Goal: Task Accomplishment & Management: Manage account settings

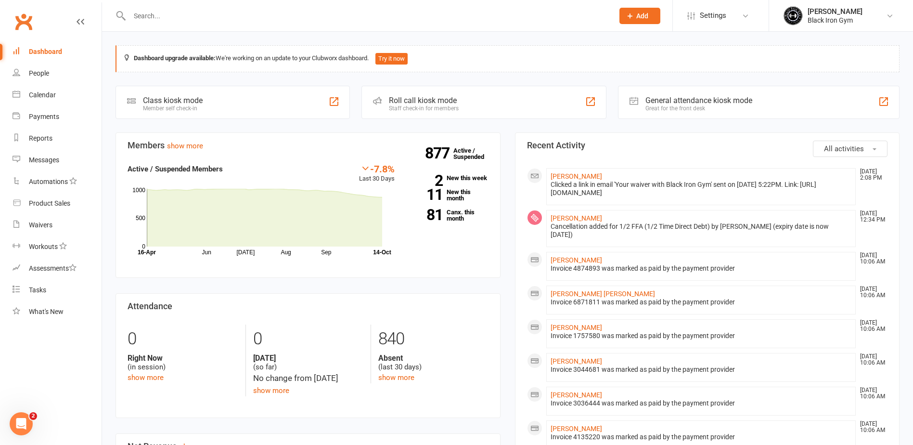
click at [150, 8] on div at bounding box center [360, 15] width 491 height 31
click at [138, 29] on div at bounding box center [360, 15] width 491 height 31
click at [156, 17] on input "text" at bounding box center [367, 15] width 480 height 13
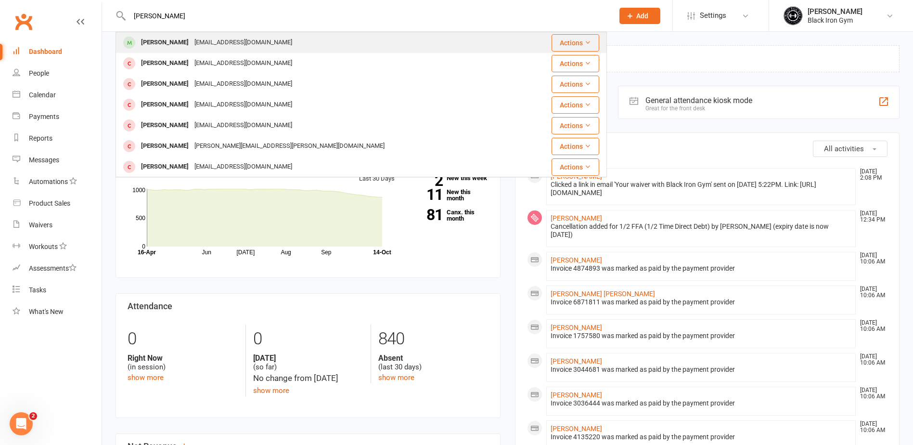
type input "coop matt"
click at [158, 36] on div "[PERSON_NAME]" at bounding box center [164, 43] width 53 height 14
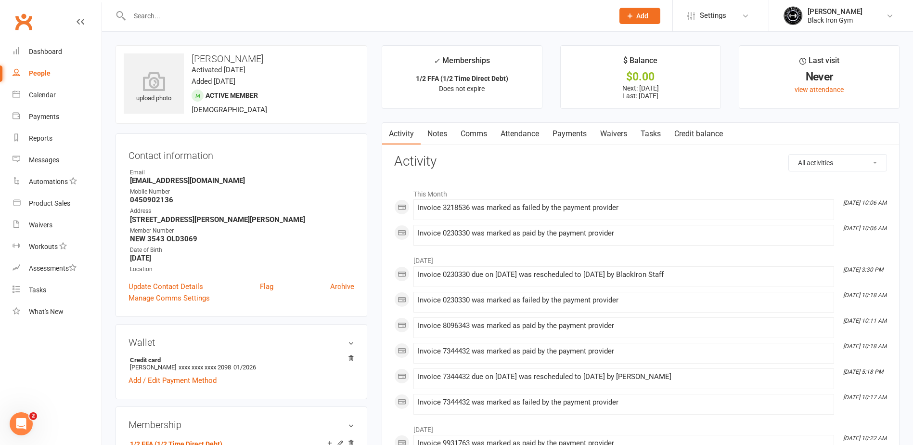
click at [567, 132] on link "Payments" at bounding box center [570, 134] width 48 height 22
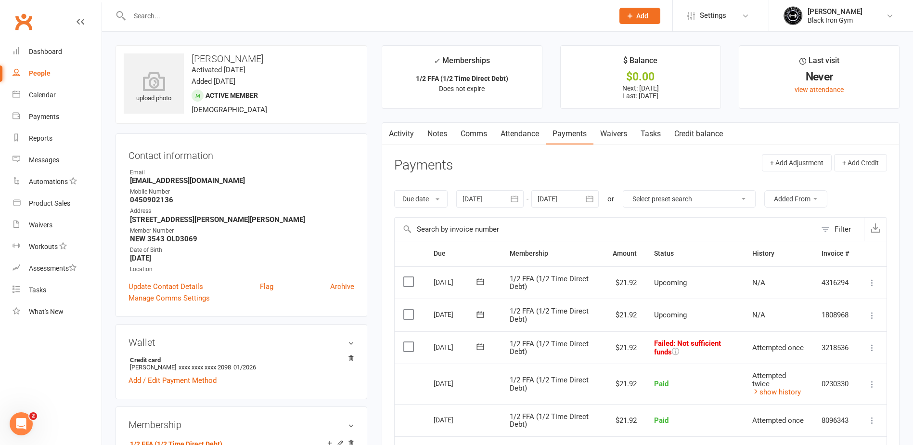
click at [479, 345] on icon at bounding box center [480, 347] width 10 height 10
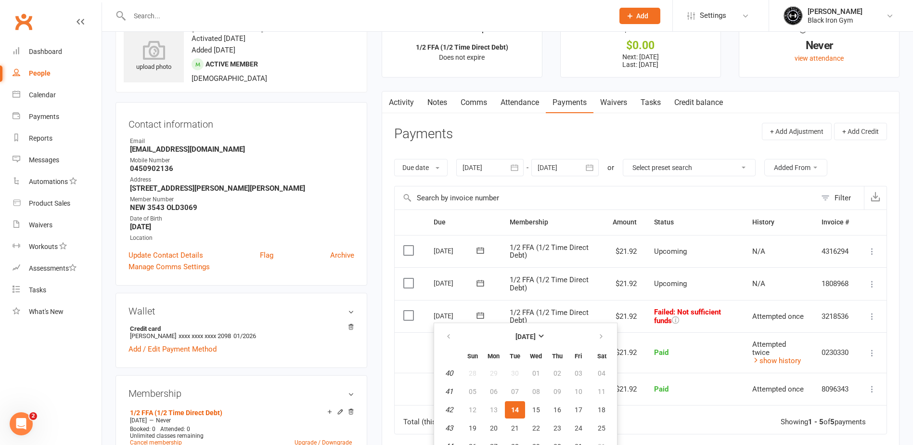
scroll to position [48, 0]
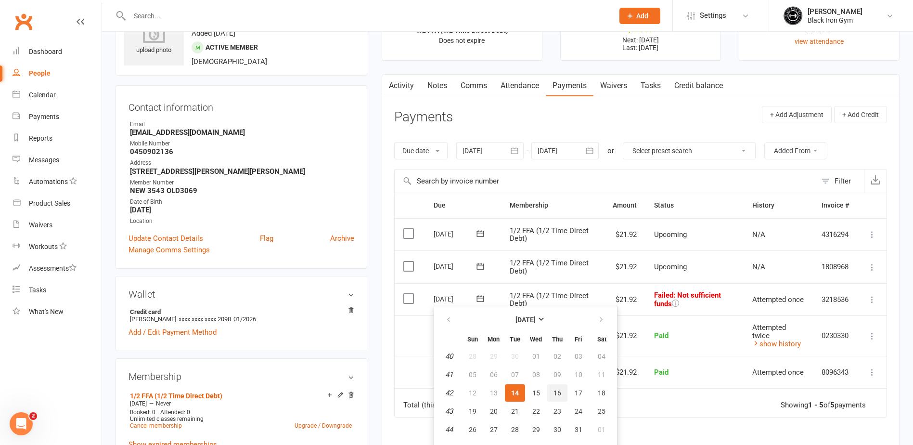
click at [554, 391] on span "16" at bounding box center [557, 393] width 8 height 8
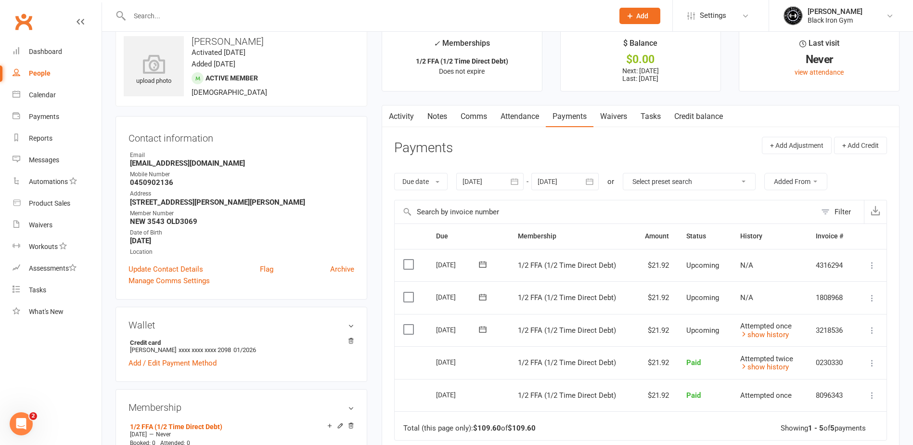
scroll to position [0, 0]
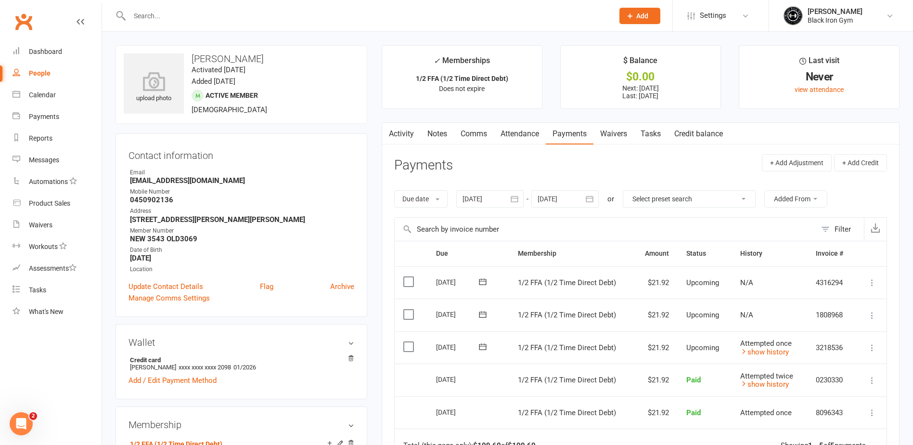
click at [159, 29] on div at bounding box center [360, 15] width 491 height 31
click at [165, 22] on input "text" at bounding box center [367, 15] width 480 height 13
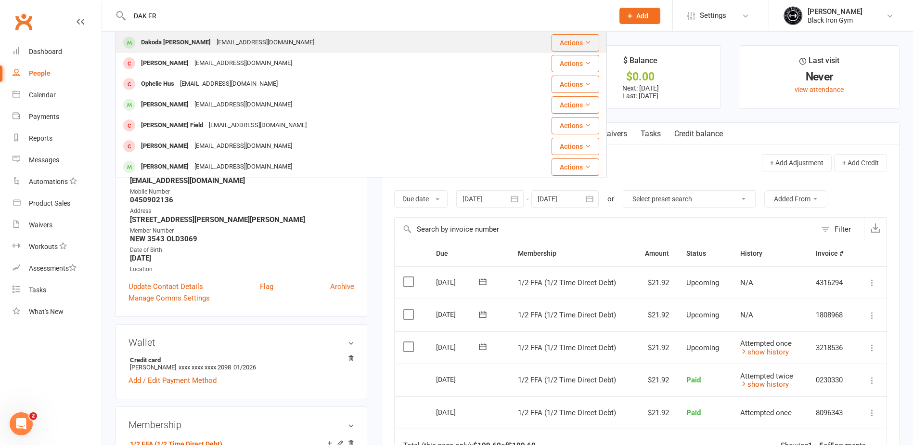
type input "DAK FR"
click at [166, 34] on div "Dakoda Friske Dakodafriske@icloud.com" at bounding box center [313, 43] width 394 height 20
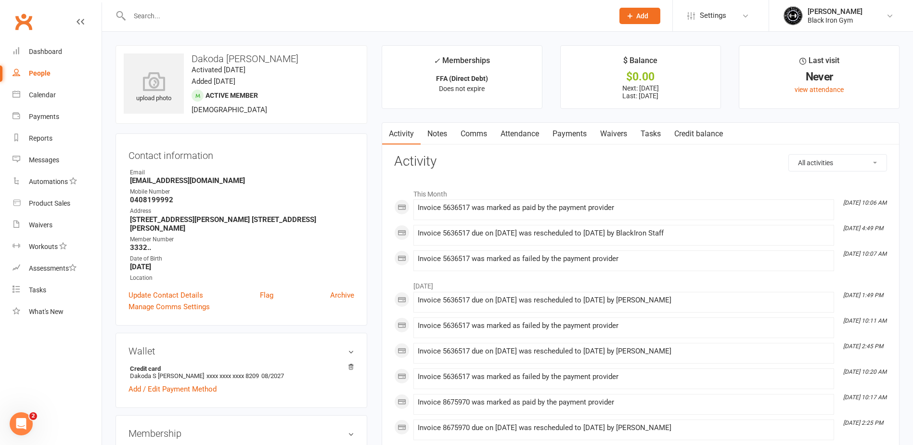
click at [571, 143] on link "Payments" at bounding box center [570, 134] width 48 height 22
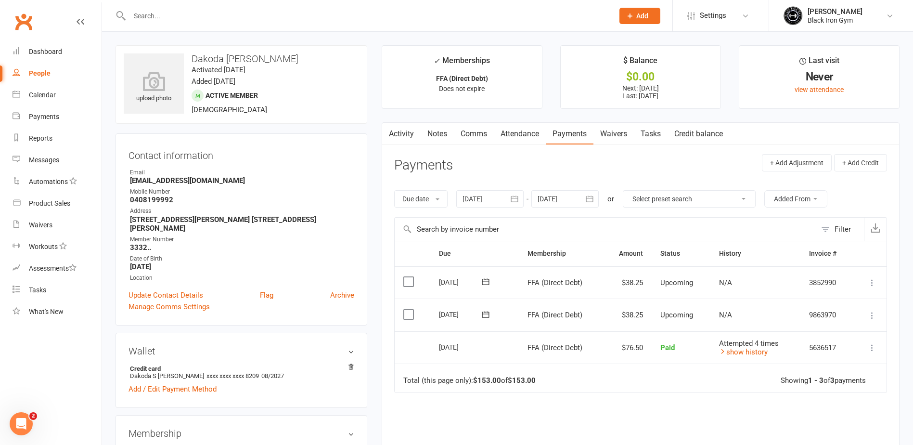
click at [168, 23] on div at bounding box center [360, 15] width 491 height 31
click at [152, 20] on input "text" at bounding box center [367, 15] width 480 height 13
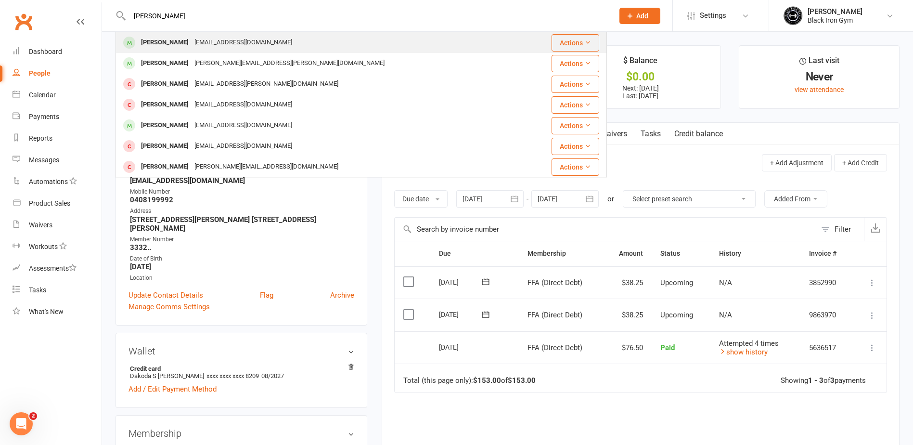
type input "JAKE SMITH"
click at [171, 45] on div "Jake Smith" at bounding box center [164, 43] width 53 height 14
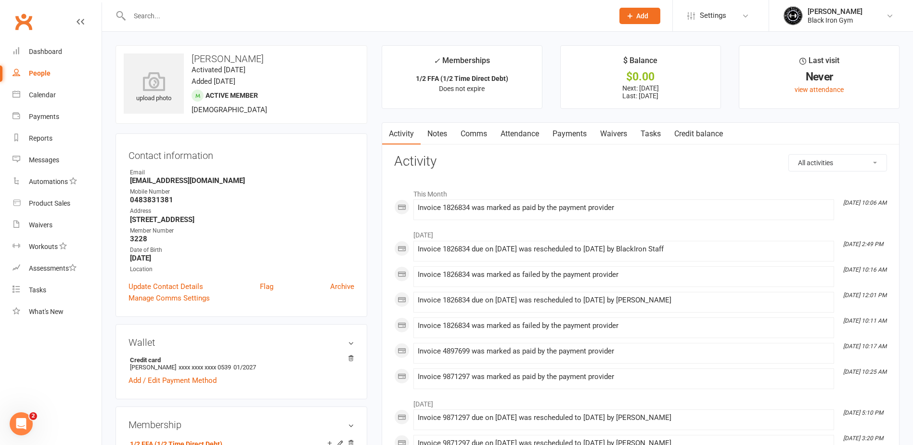
click at [574, 133] on link "Payments" at bounding box center [570, 134] width 48 height 22
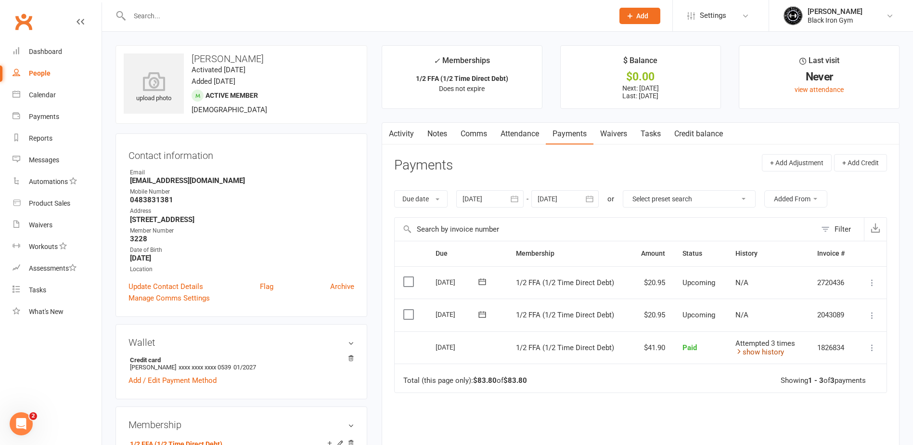
click at [737, 352] on icon at bounding box center [738, 350] width 7 height 7
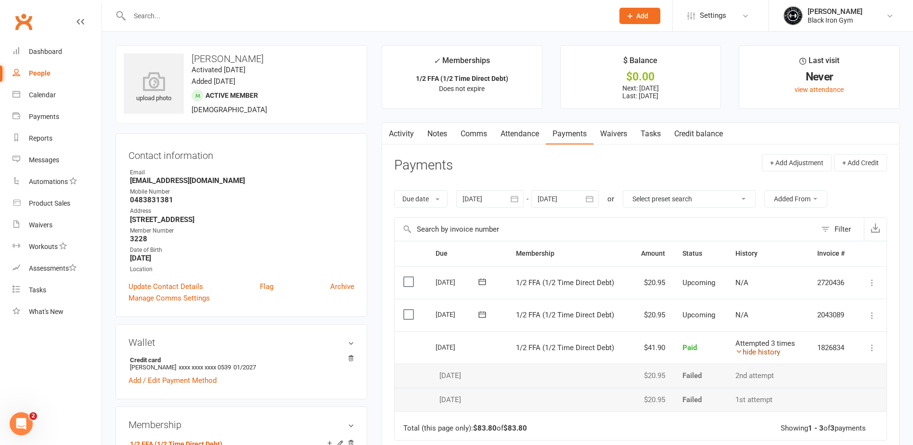
click at [737, 352] on icon at bounding box center [738, 350] width 7 height 7
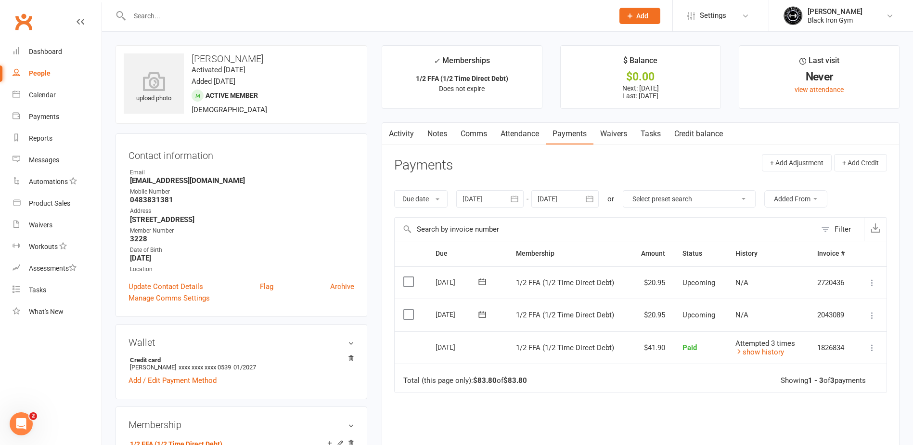
click at [156, 19] on input "text" at bounding box center [367, 15] width 480 height 13
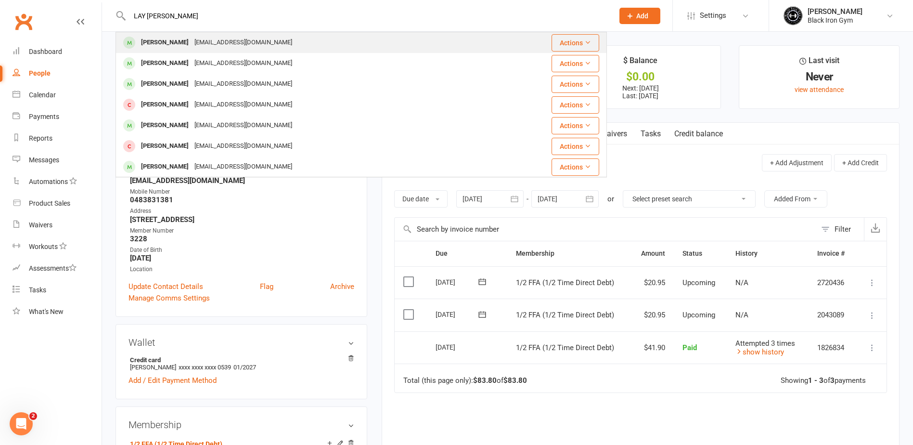
type input "LAY FAIN"
click at [157, 41] on div "[PERSON_NAME]" at bounding box center [164, 43] width 53 height 14
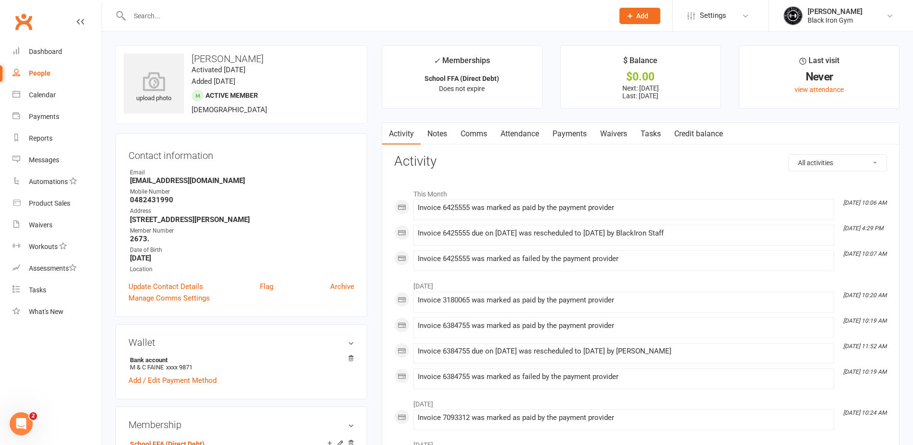
click at [581, 134] on link "Payments" at bounding box center [570, 134] width 48 height 22
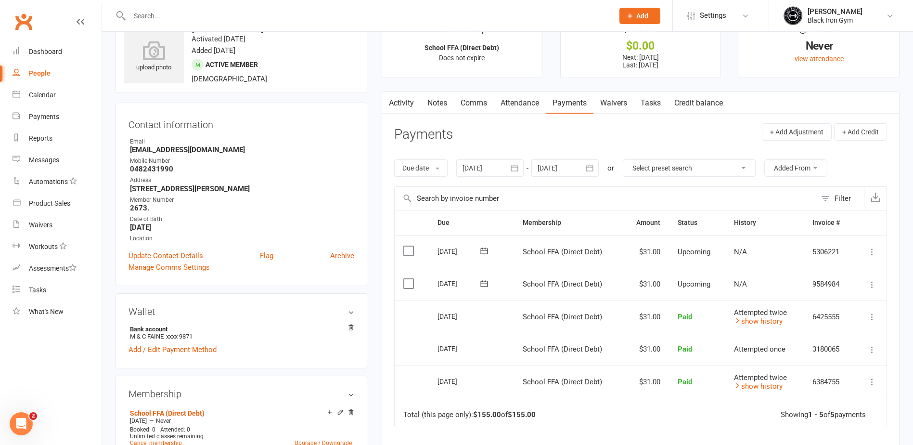
scroll to position [48, 0]
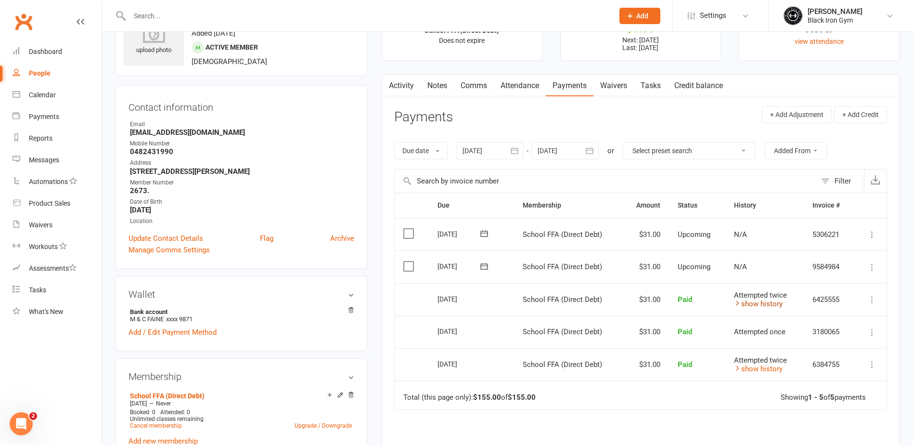
click at [734, 304] on icon at bounding box center [737, 302] width 7 height 7
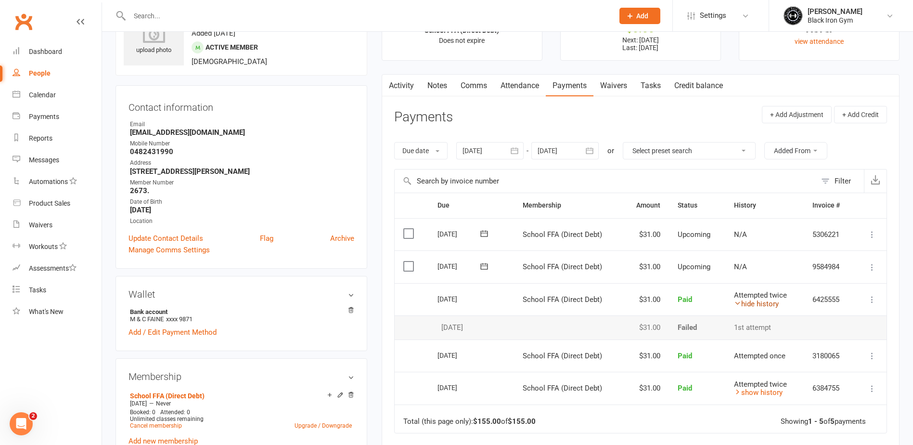
click at [734, 304] on icon at bounding box center [737, 302] width 7 height 7
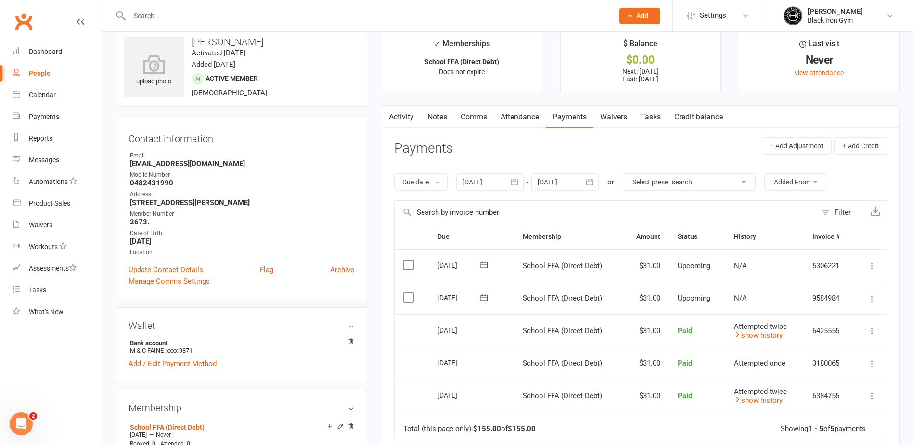
scroll to position [0, 0]
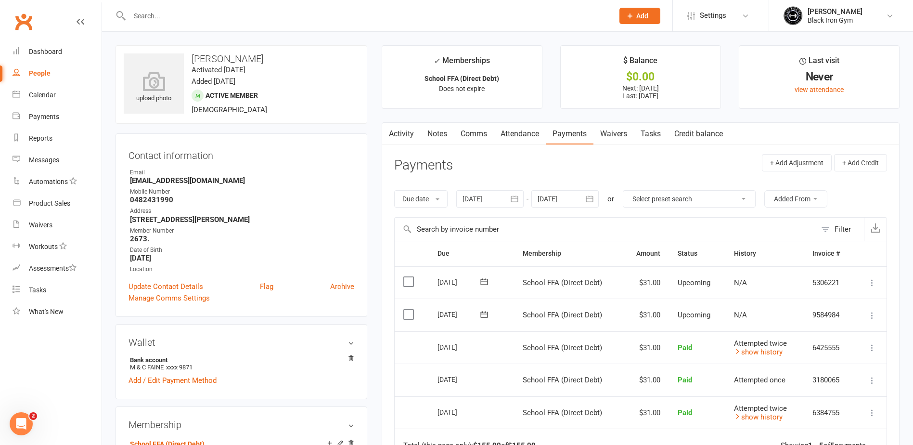
click at [201, 21] on input "text" at bounding box center [367, 15] width 480 height 13
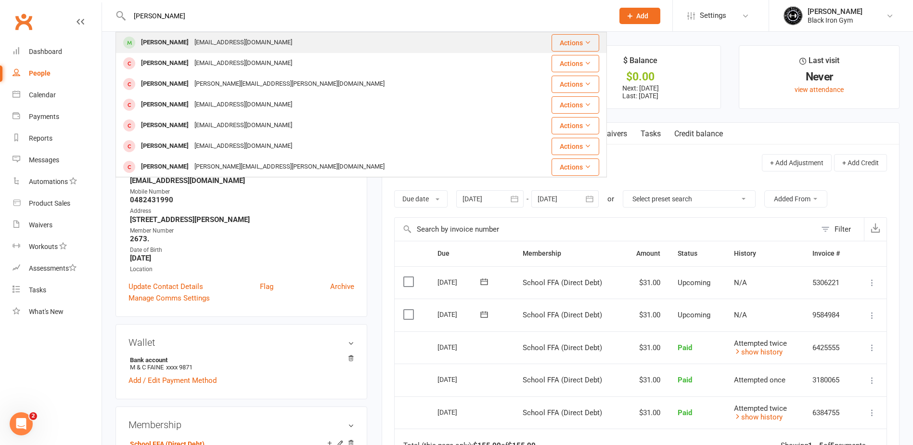
type input "BAR HADD"
click at [194, 42] on div "barneyhaddon14@outlook.com" at bounding box center [243, 43] width 103 height 14
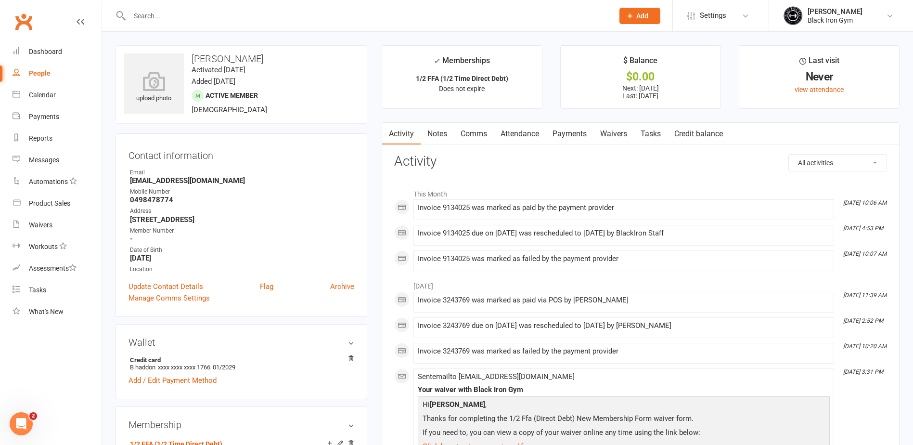
click at [568, 140] on link "Payments" at bounding box center [570, 134] width 48 height 22
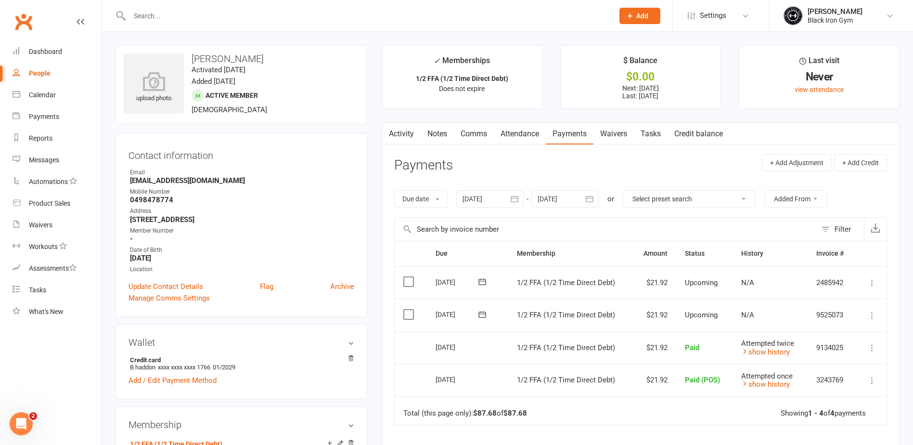
click at [177, 18] on input "text" at bounding box center [367, 15] width 480 height 13
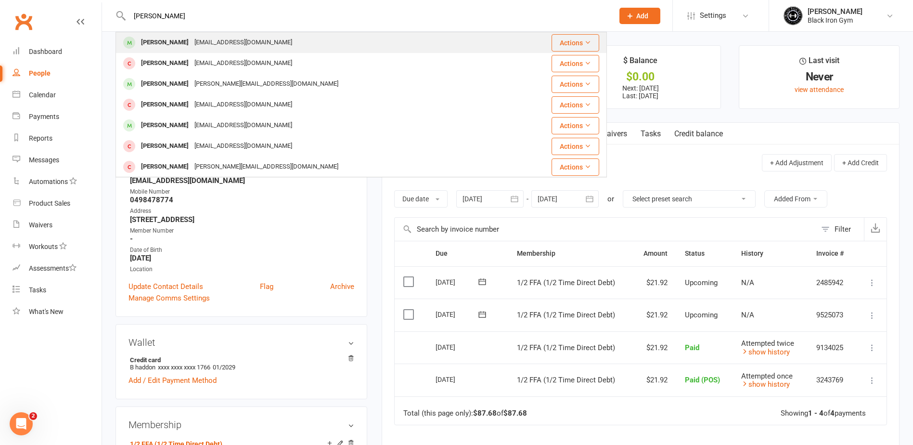
type input "JOSH EAS"
click at [172, 48] on div "Joshua Easton" at bounding box center [164, 43] width 53 height 14
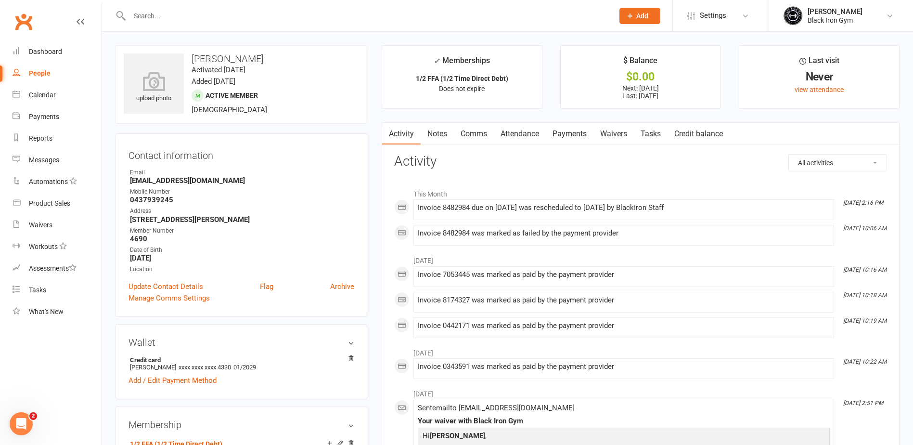
click at [572, 135] on link "Payments" at bounding box center [570, 134] width 48 height 22
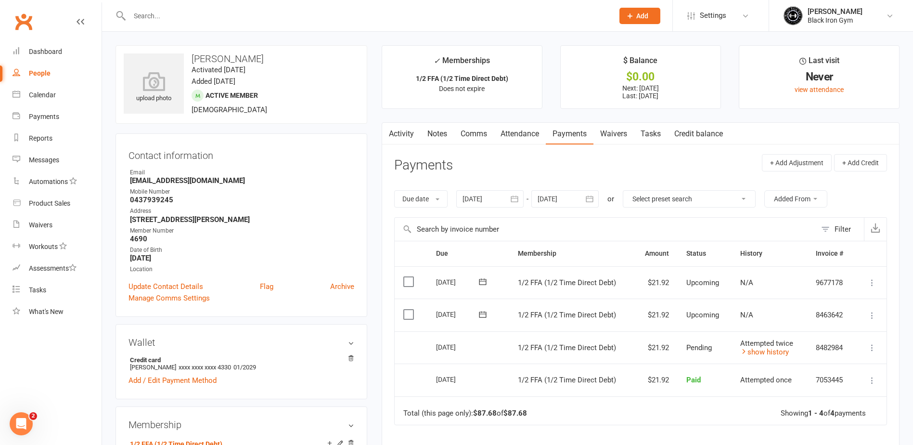
click at [154, 15] on input "text" at bounding box center [367, 15] width 480 height 13
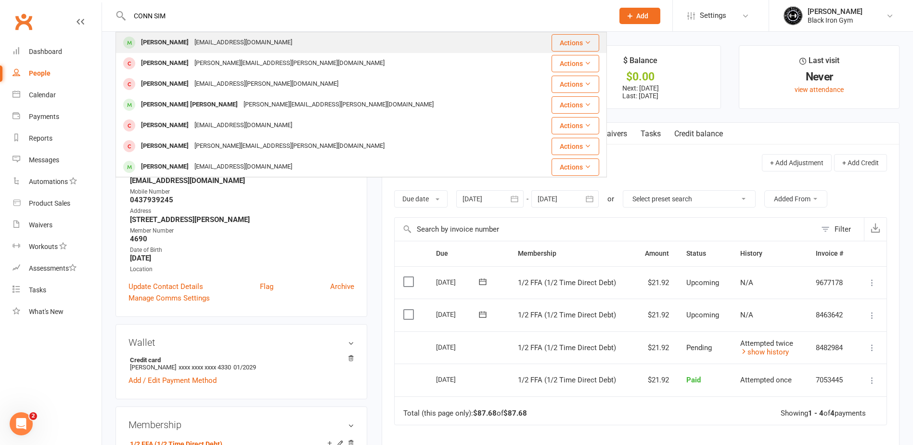
type input "CONN SIM"
click at [204, 36] on div "Connersimpson16@gmail.com" at bounding box center [243, 43] width 103 height 14
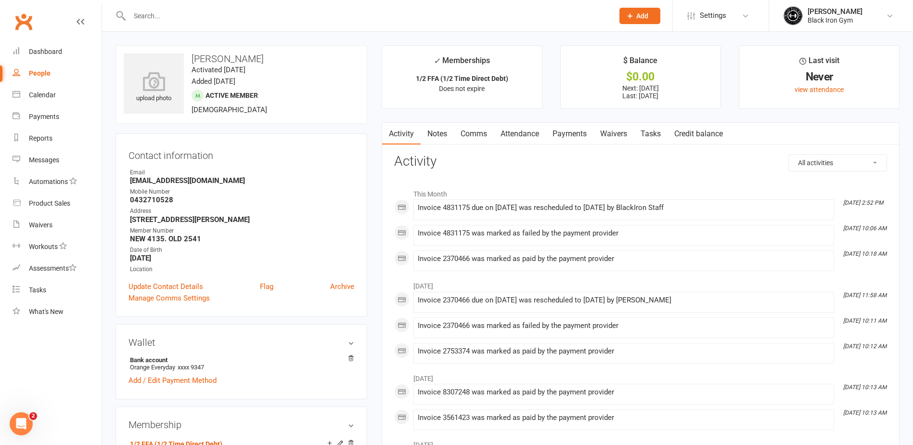
click at [575, 137] on link "Payments" at bounding box center [570, 134] width 48 height 22
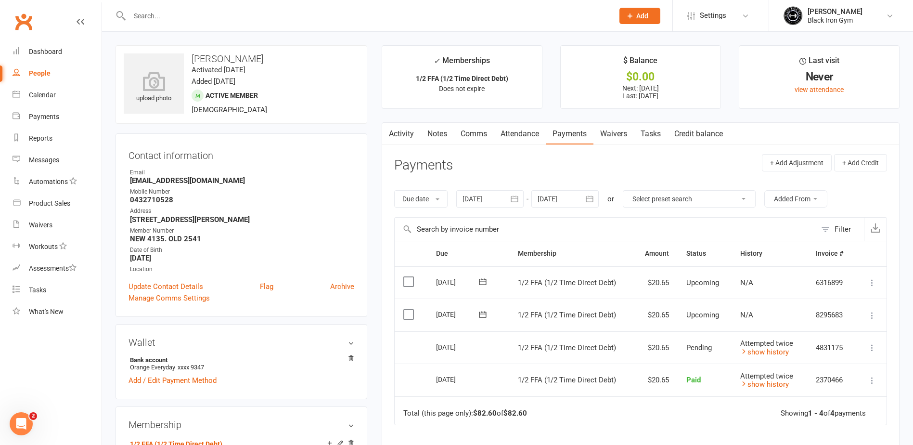
click at [160, 25] on div at bounding box center [360, 15] width 491 height 31
click at [170, 16] on input "text" at bounding box center [367, 15] width 480 height 13
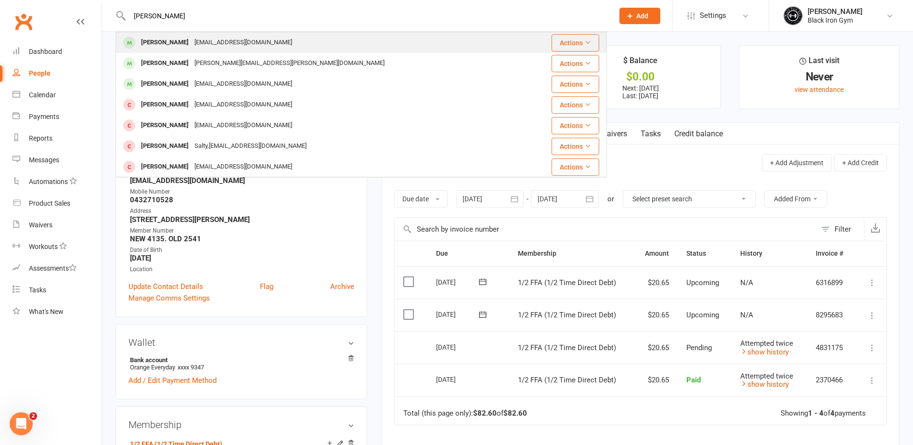
type input "AKEE WIL"
click at [172, 36] on div "Akeem Williams-Coveney" at bounding box center [164, 43] width 53 height 14
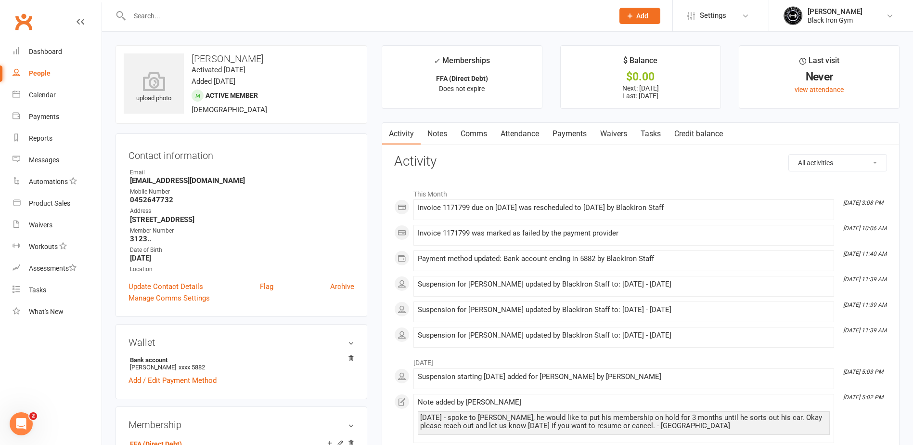
click at [558, 137] on link "Payments" at bounding box center [570, 134] width 48 height 22
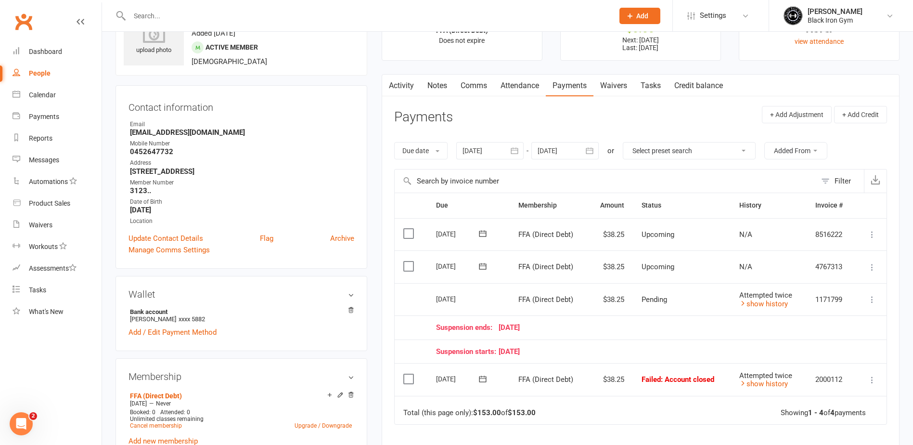
scroll to position [96, 0]
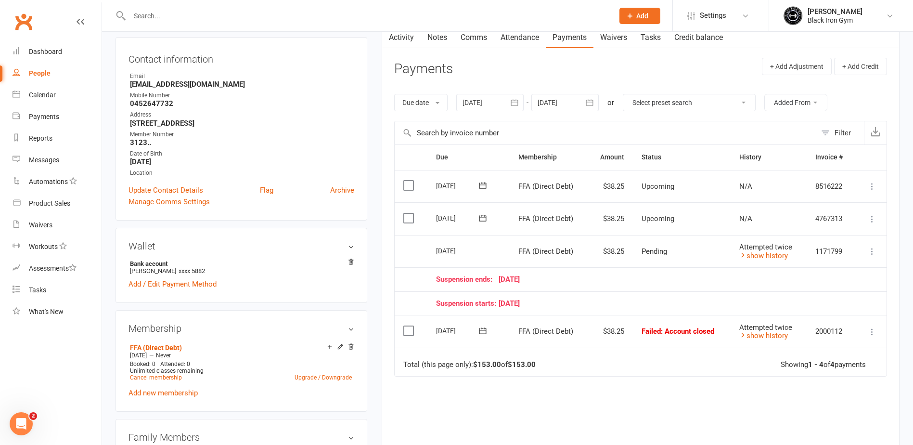
click at [185, 7] on div at bounding box center [360, 15] width 491 height 31
click at [178, 22] on input "text" at bounding box center [367, 15] width 480 height 13
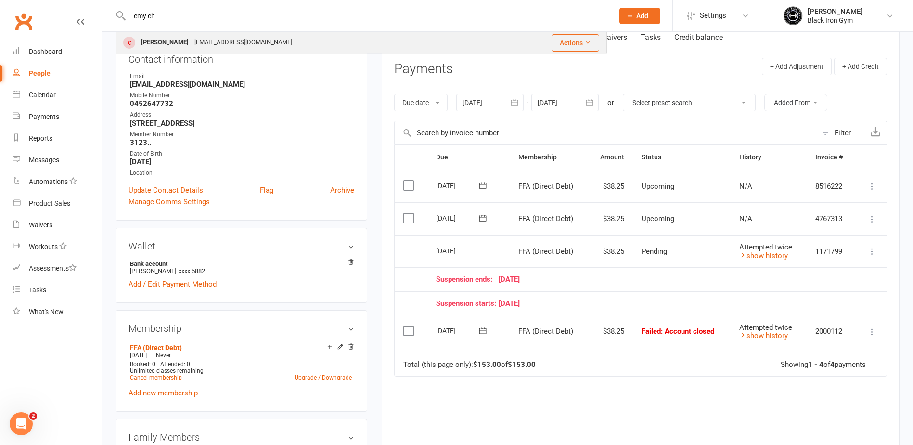
type input "emy ch"
click at [172, 37] on div "Emylou Chong" at bounding box center [164, 43] width 53 height 14
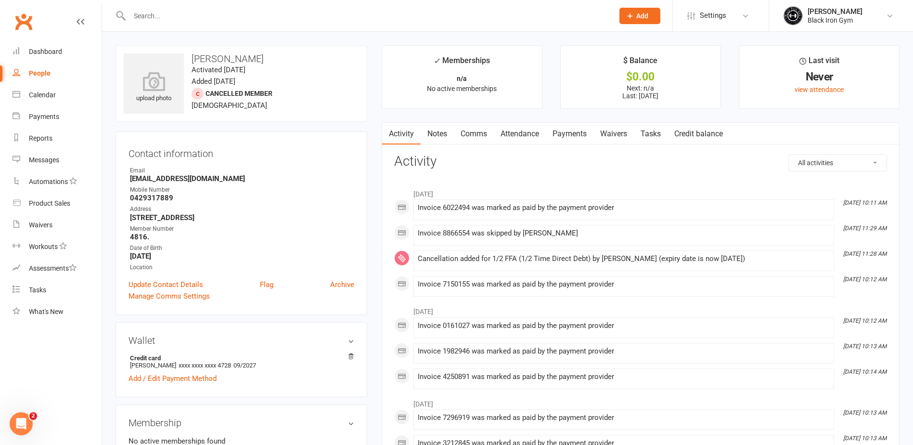
click at [573, 139] on link "Payments" at bounding box center [570, 134] width 48 height 22
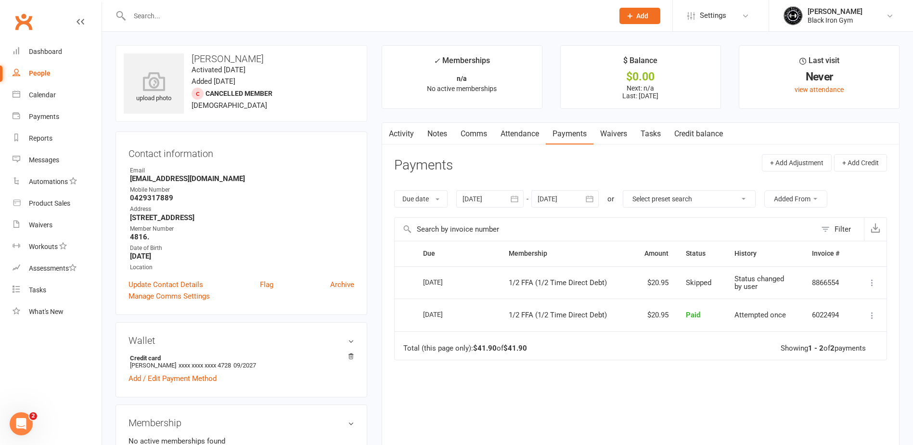
click at [187, 17] on input "text" at bounding box center [367, 15] width 480 height 13
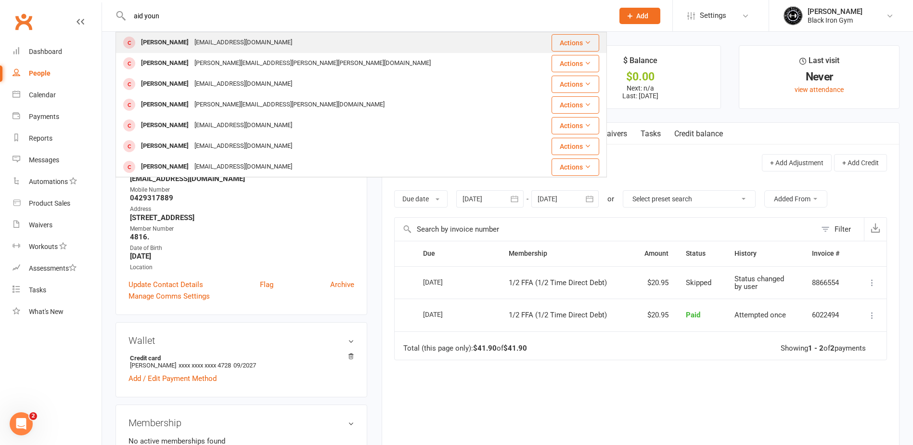
type input "aid youn"
click at [194, 38] on div "Aidanjohn2123@gmail.com" at bounding box center [243, 43] width 103 height 14
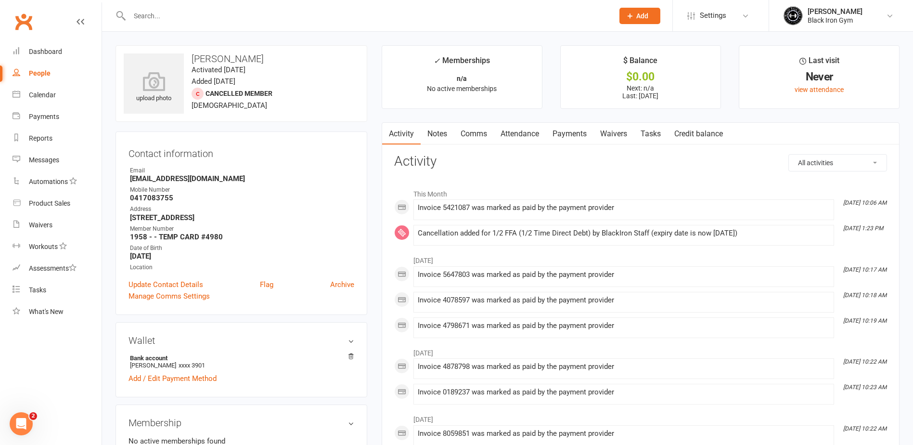
click at [576, 134] on link "Payments" at bounding box center [570, 134] width 48 height 22
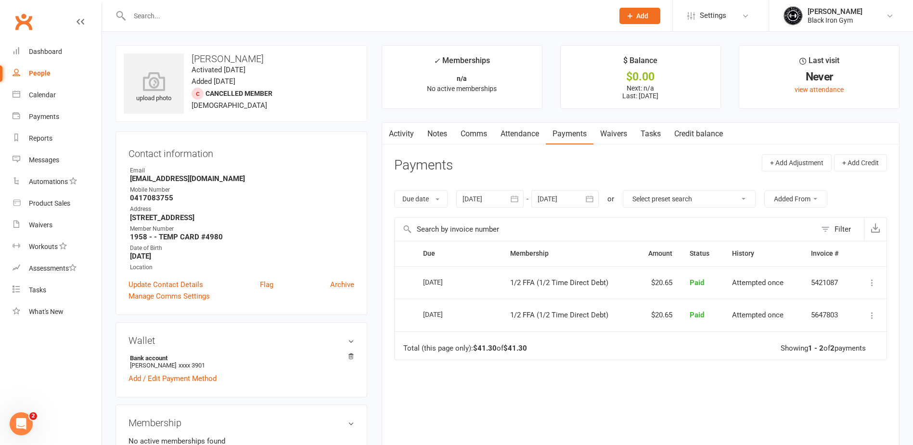
click at [133, 16] on input "text" at bounding box center [367, 15] width 480 height 13
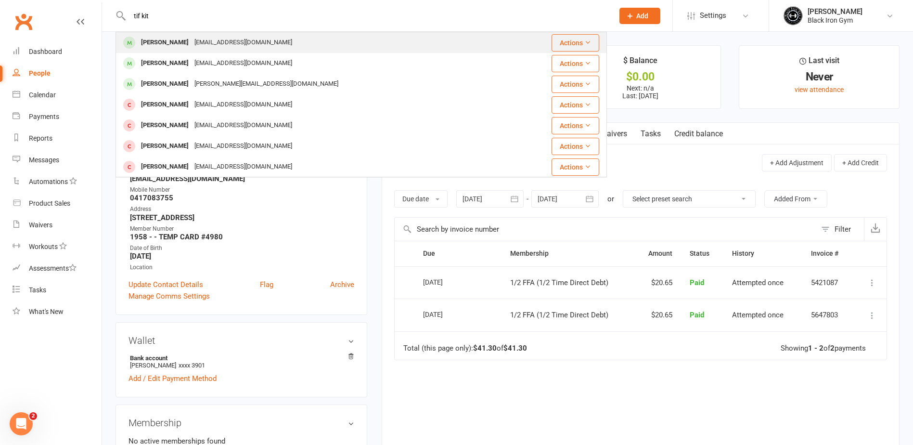
type input "tif kit"
click at [179, 40] on div "Tiffany Kitching" at bounding box center [164, 43] width 53 height 14
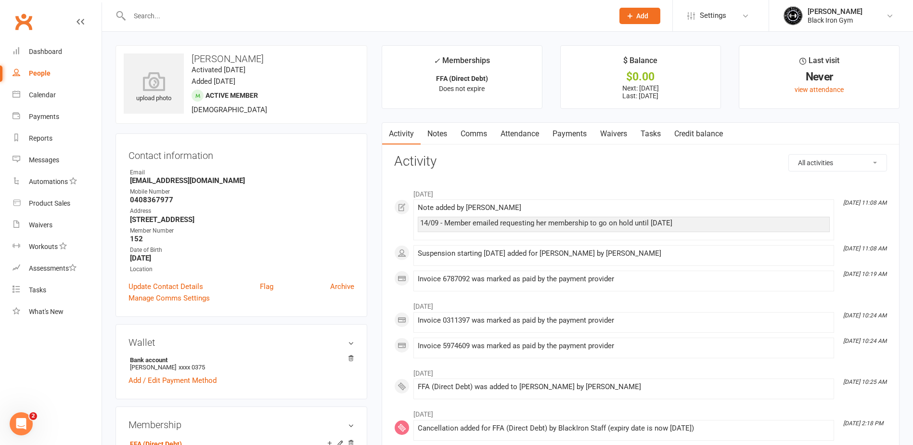
click at [572, 139] on link "Payments" at bounding box center [570, 134] width 48 height 22
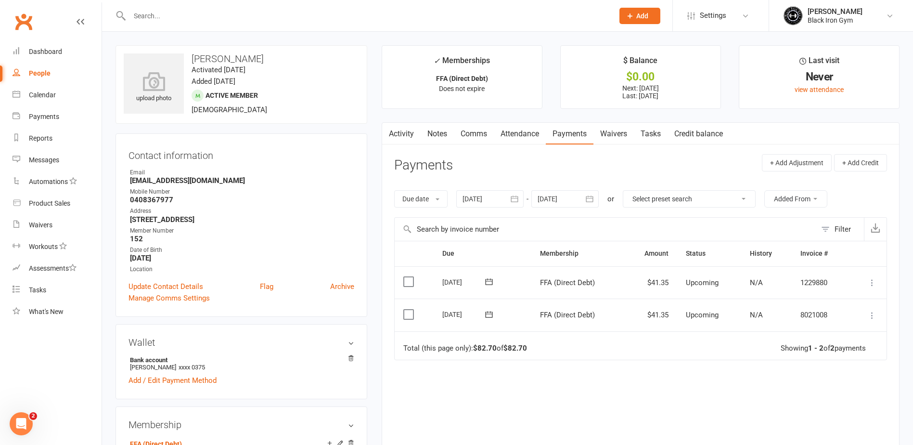
click at [283, 166] on div "Contact information Owner Email tiffkitching@hotmail.com Mobile Number 04083679…" at bounding box center [241, 224] width 252 height 183
click at [189, 15] on input "text" at bounding box center [367, 15] width 480 height 13
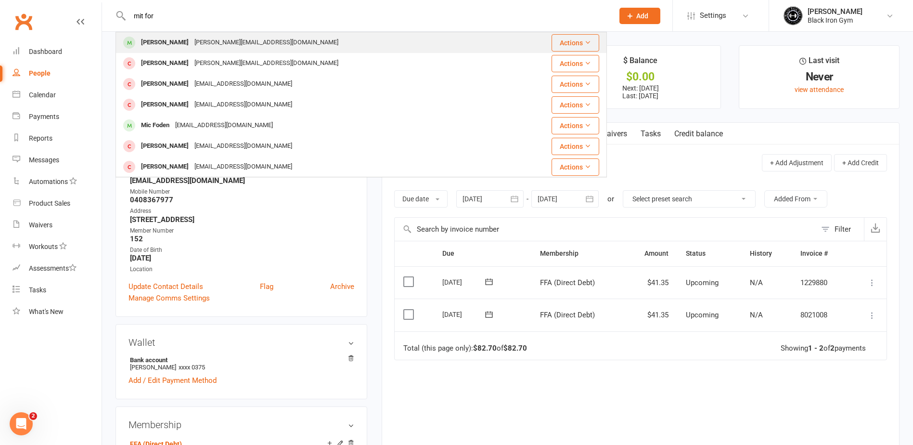
type input "mit for"
click at [176, 48] on div "Mitchell Forbes" at bounding box center [164, 43] width 53 height 14
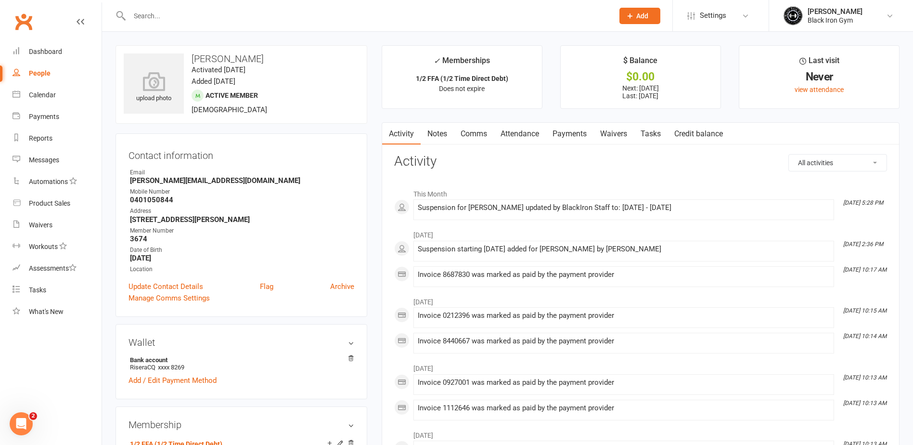
click at [576, 131] on link "Payments" at bounding box center [570, 134] width 48 height 22
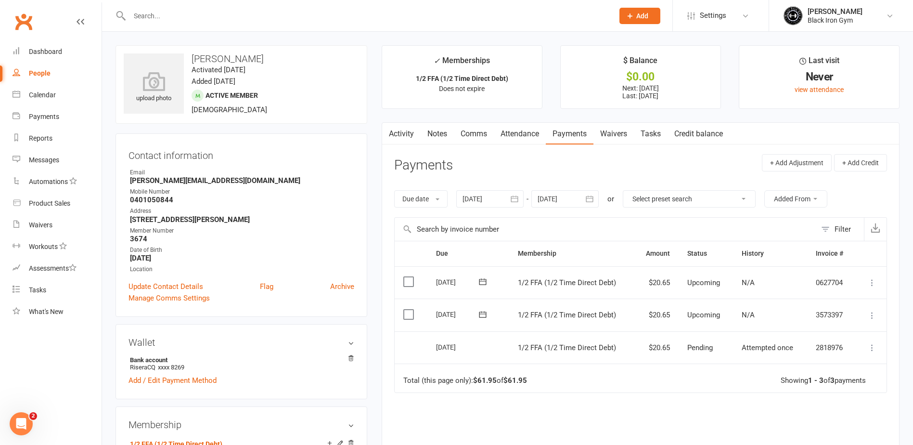
click at [147, 7] on div at bounding box center [360, 15] width 491 height 31
click at [148, 19] on input "text" at bounding box center [367, 15] width 480 height 13
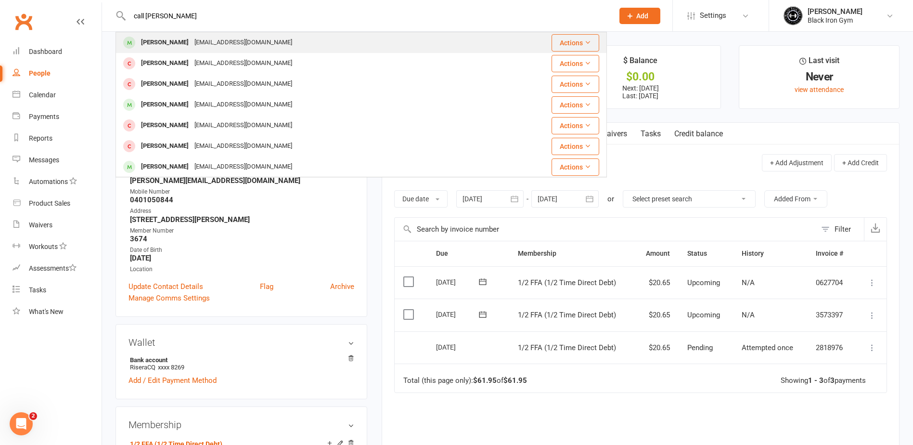
type input "call cass"
click at [167, 41] on div "Callum Casserly" at bounding box center [164, 43] width 53 height 14
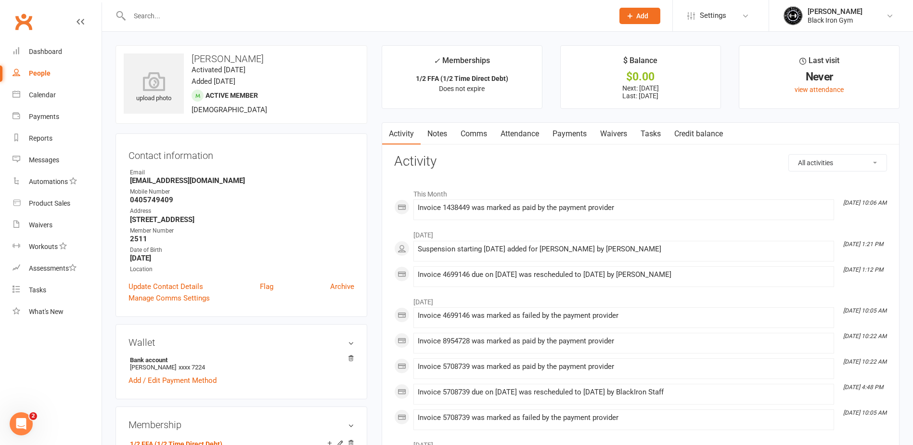
click at [578, 130] on link "Payments" at bounding box center [570, 134] width 48 height 22
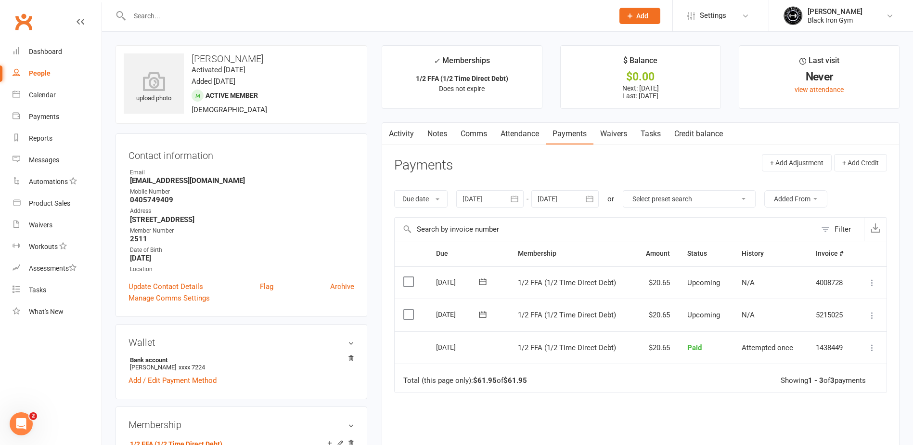
click at [263, 197] on strong "0405749409" at bounding box center [242, 199] width 224 height 9
click at [216, 177] on strong "Callum_casserly@hotmail.com" at bounding box center [242, 180] width 224 height 9
drag, startPoint x: 232, startPoint y: 182, endPoint x: 130, endPoint y: 179, distance: 101.6
click at [130, 179] on strong "Callum_casserly@hotmail.com" at bounding box center [242, 180] width 224 height 9
copy strong "Callum_casserly@hotmail.com"
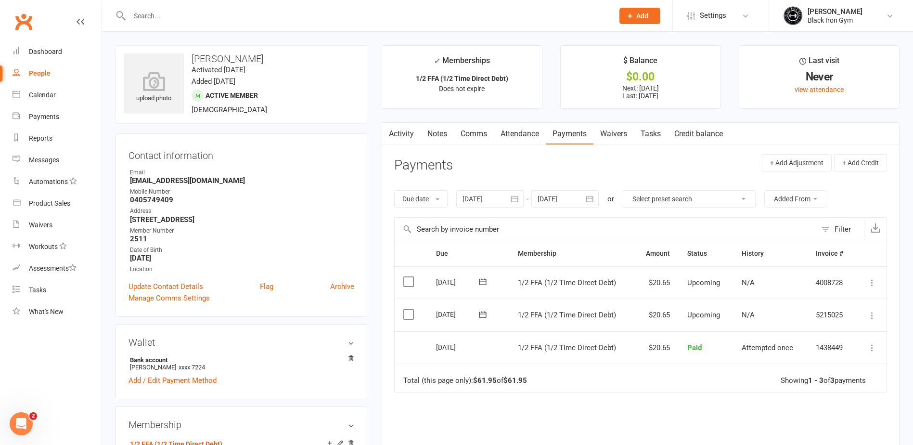
click at [192, 222] on strong "442 pine Ridge road Gold coast Qld 4216" at bounding box center [242, 219] width 224 height 9
drag, startPoint x: 179, startPoint y: 201, endPoint x: 125, endPoint y: 199, distance: 53.9
click at [125, 199] on div "Contact information Owner Email Callum_casserly@hotmail.com Mobile Number 04057…" at bounding box center [241, 224] width 252 height 183
copy strong "0405749409"
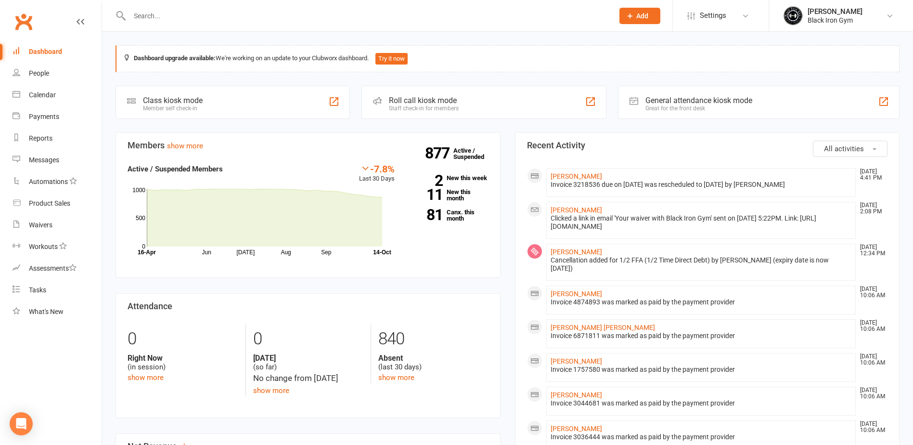
click at [167, 22] on input "text" at bounding box center [367, 15] width 480 height 13
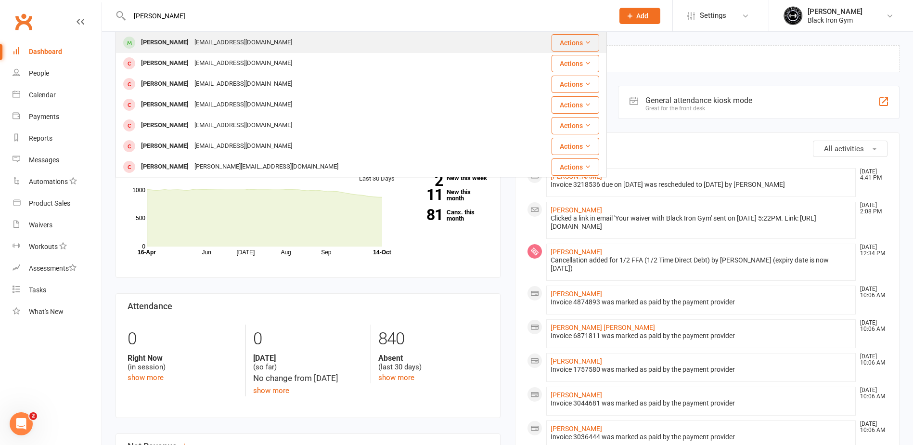
type input "[PERSON_NAME]"
click at [174, 36] on div "[PERSON_NAME]" at bounding box center [164, 43] width 53 height 14
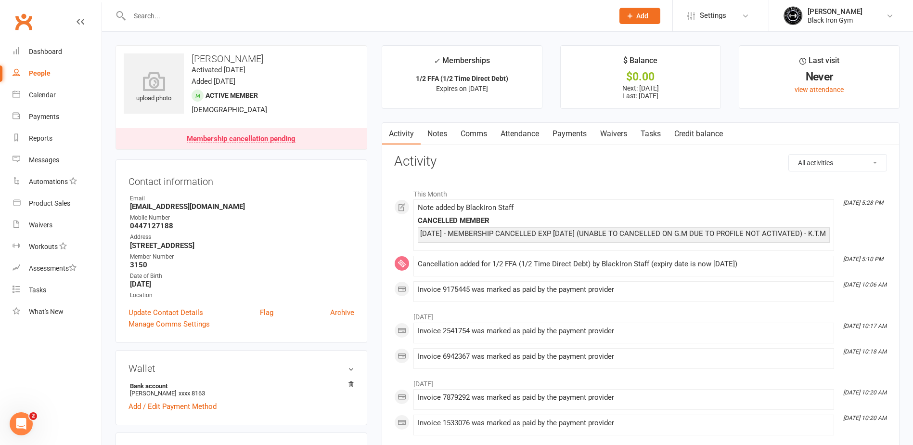
click at [572, 133] on link "Payments" at bounding box center [570, 134] width 48 height 22
